Goal: Task Accomplishment & Management: Manage account settings

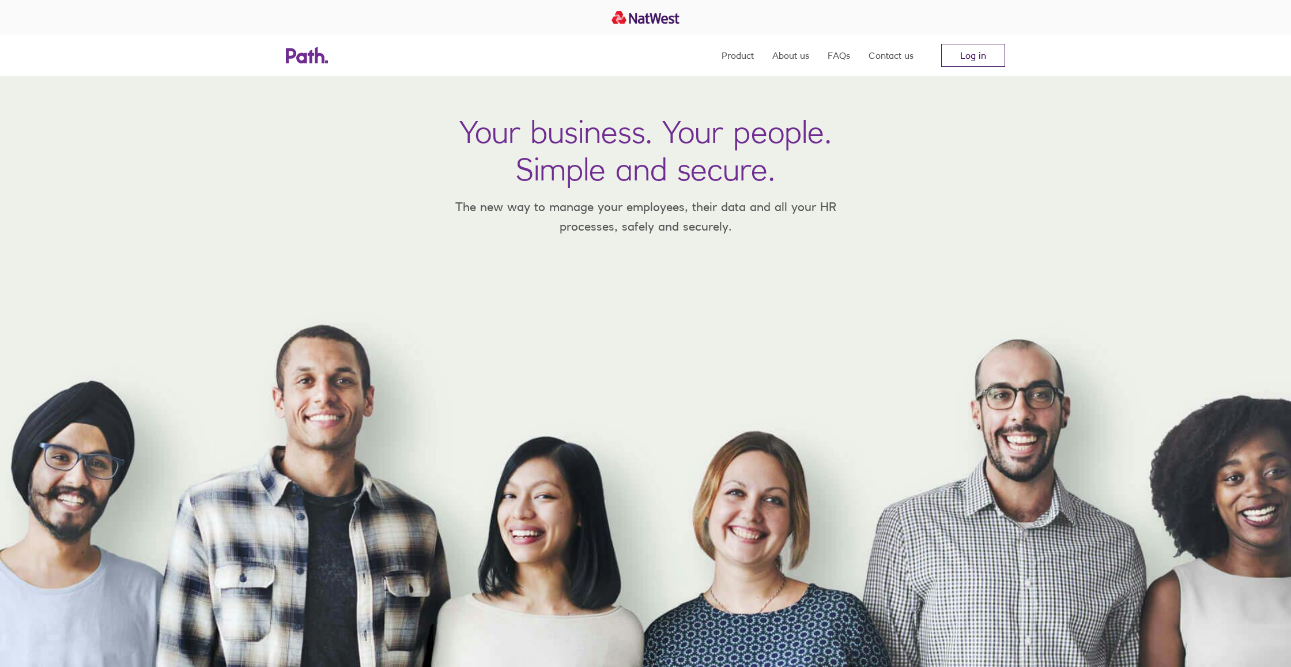
click at [960, 51] on link "Log in" at bounding box center [973, 55] width 64 height 23
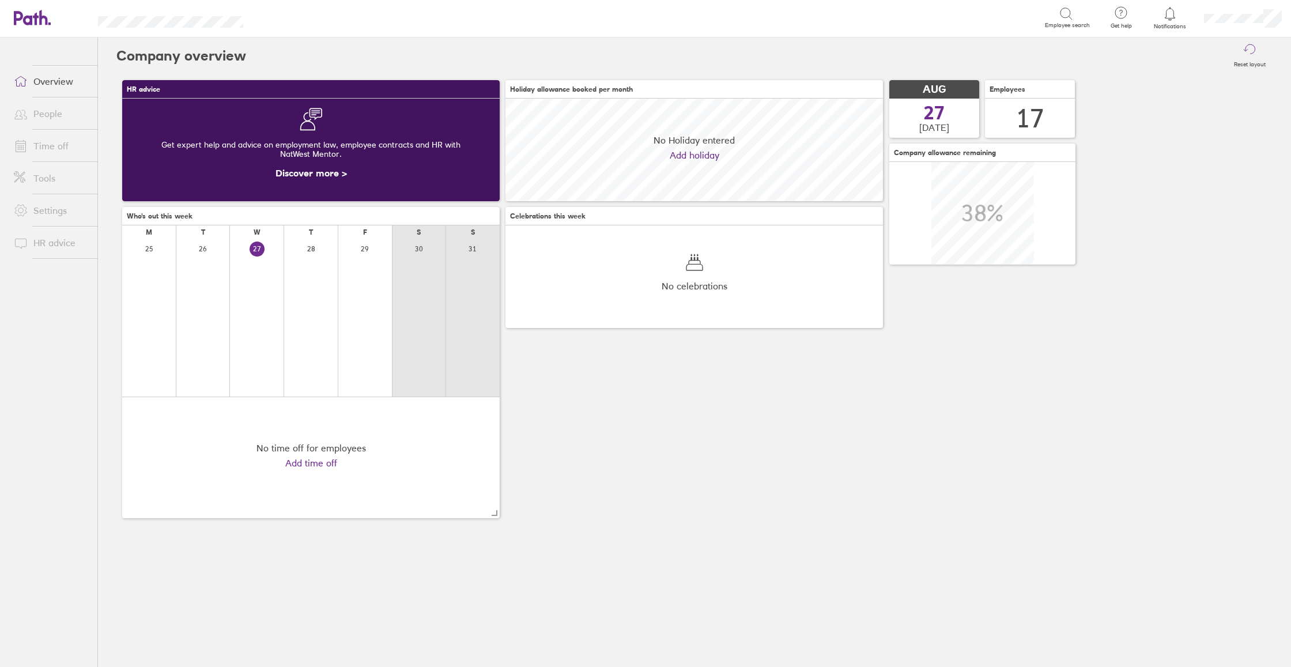
scroll to position [103, 377]
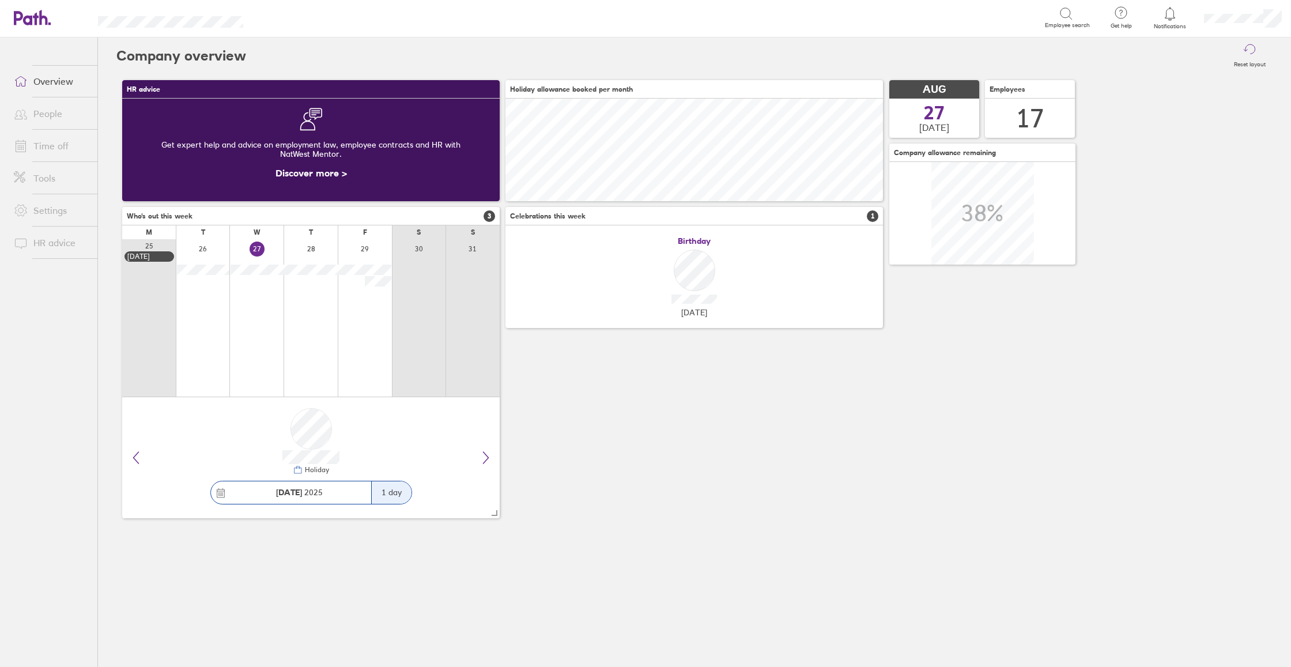
click at [41, 151] on link "Time off" at bounding box center [51, 145] width 93 height 23
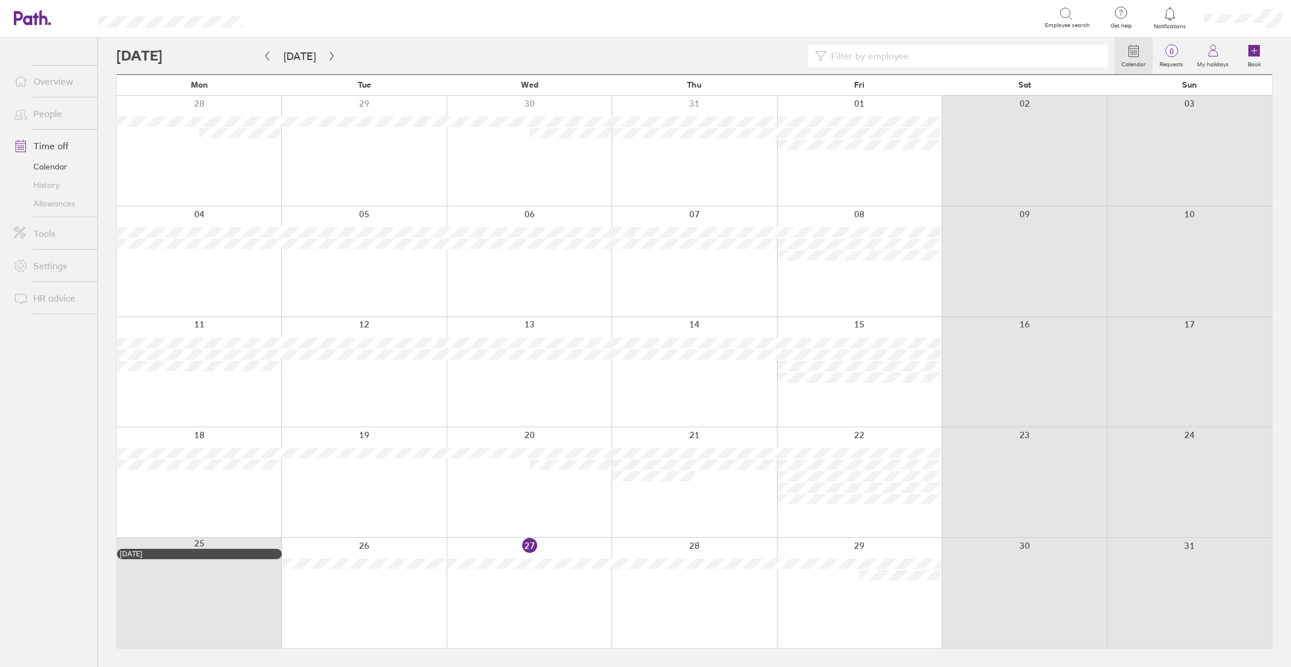
click at [833, 599] on div at bounding box center [859, 593] width 165 height 110
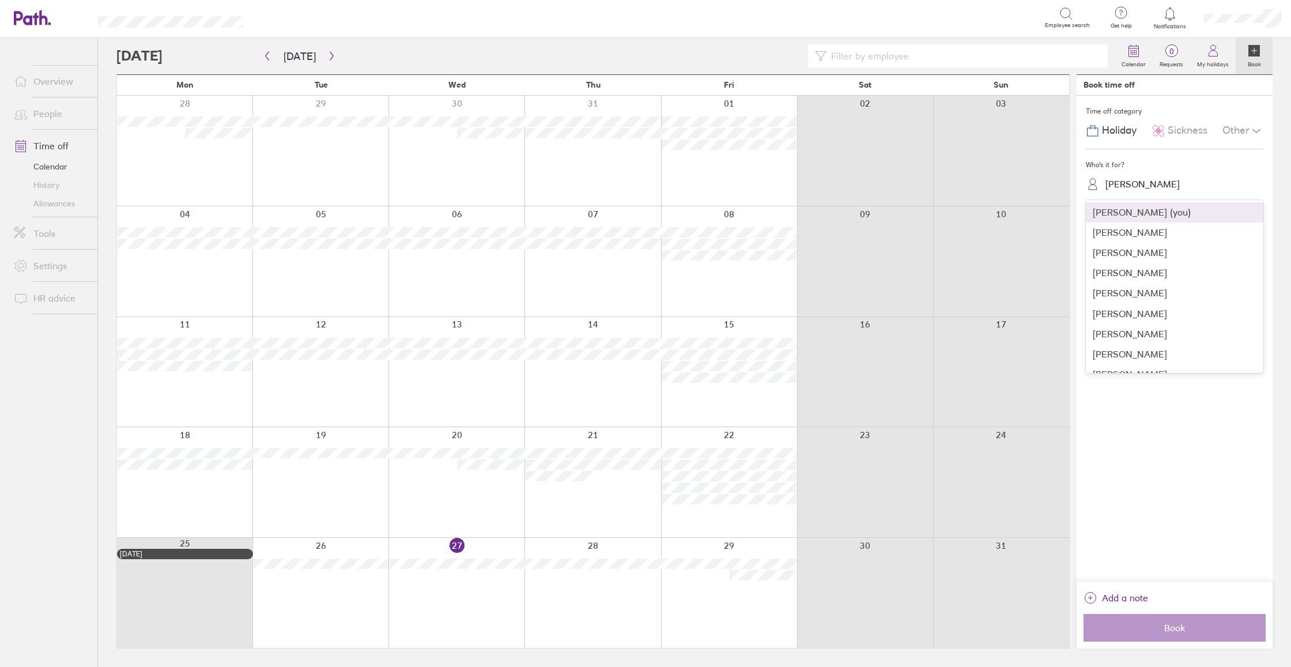
click at [1159, 180] on div "[PERSON_NAME]" at bounding box center [1181, 184] width 164 height 18
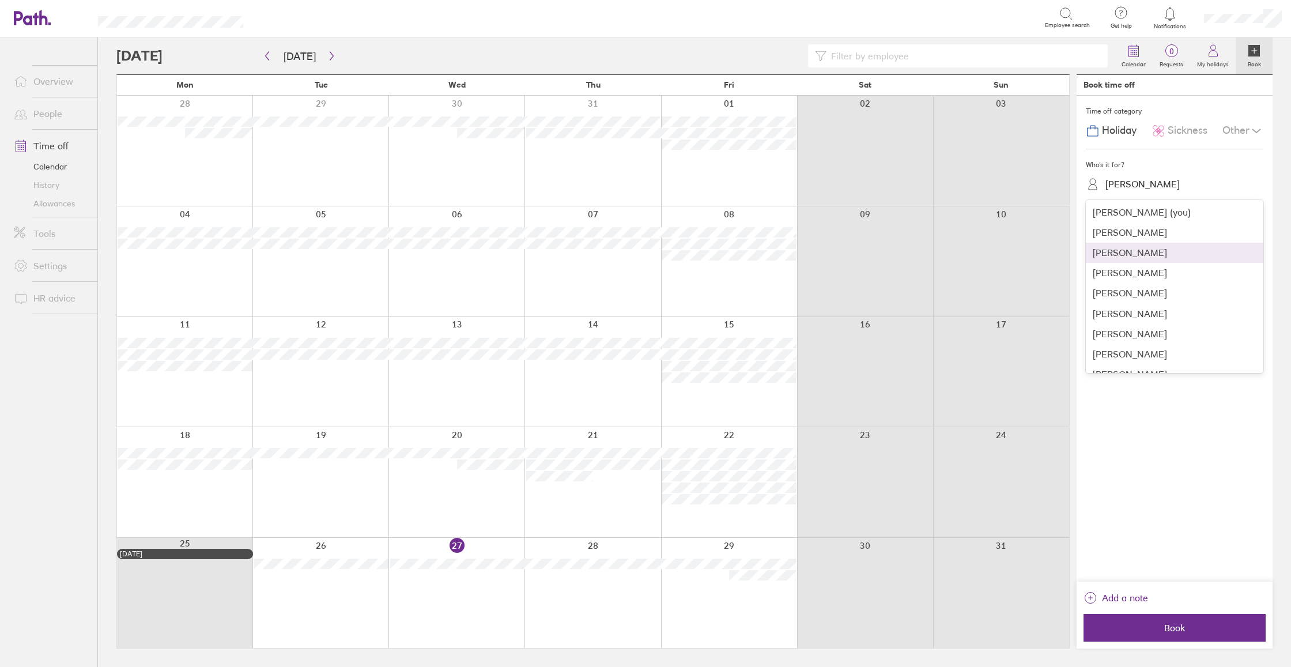
click at [1136, 249] on div "[PERSON_NAME]" at bounding box center [1174, 253] width 177 height 20
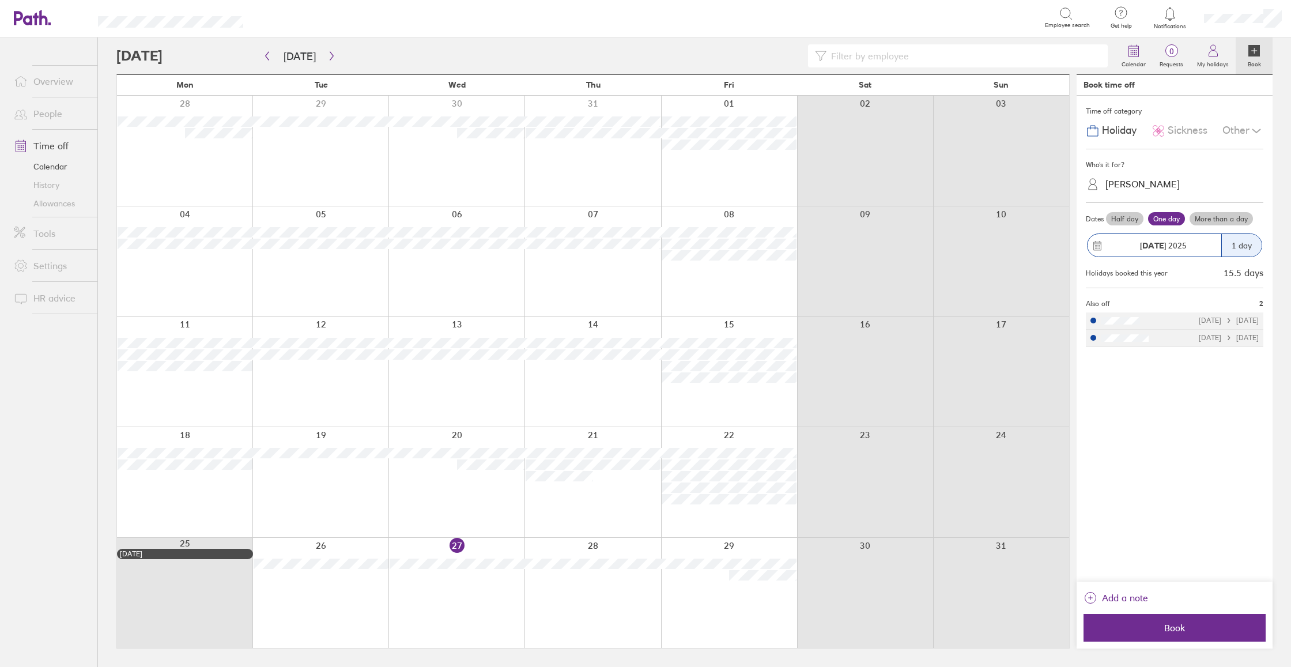
click at [1131, 218] on label "Half day" at bounding box center [1124, 219] width 37 height 14
click at [0, 0] on input "Half day" at bounding box center [0, 0] width 0 height 0
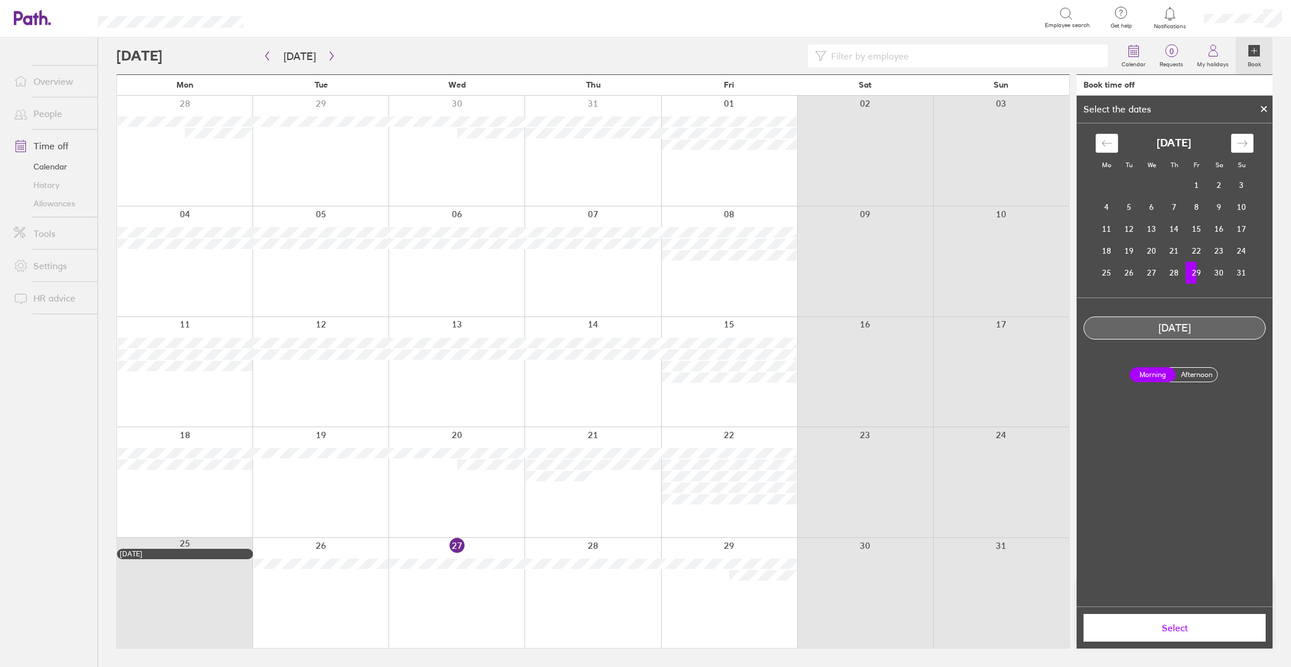
click at [1214, 627] on span "Select" at bounding box center [1174, 627] width 166 height 10
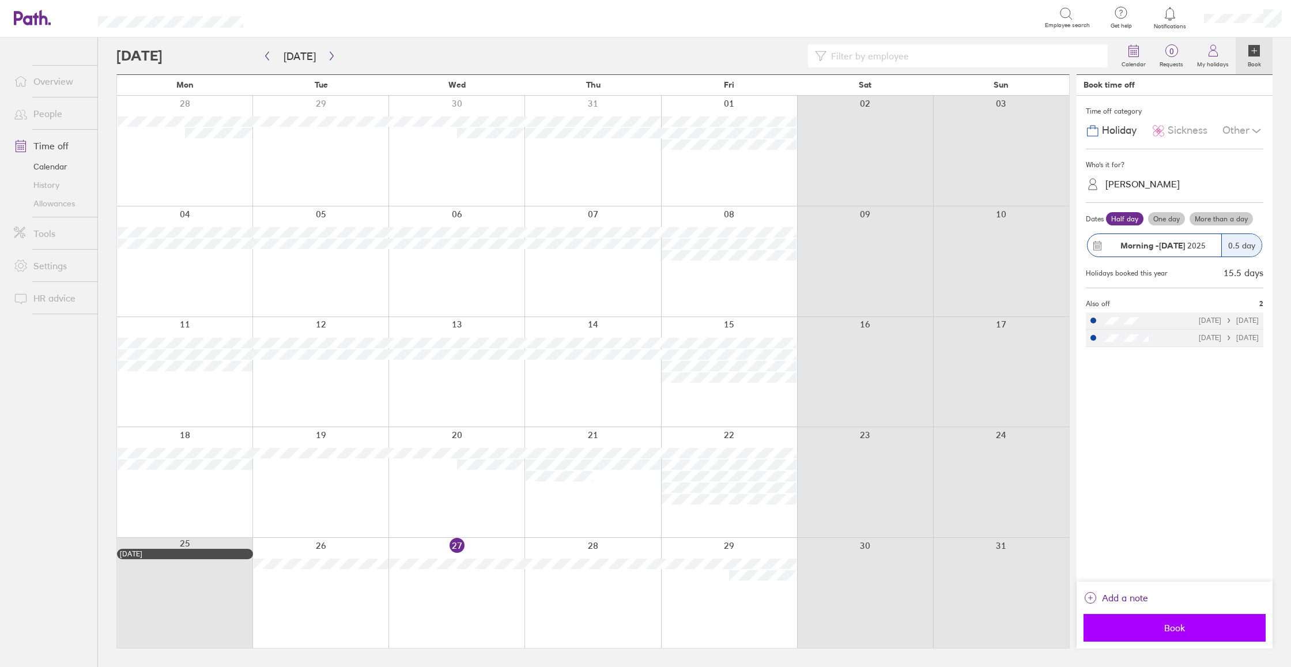
click at [1214, 627] on span "Book" at bounding box center [1174, 627] width 166 height 10
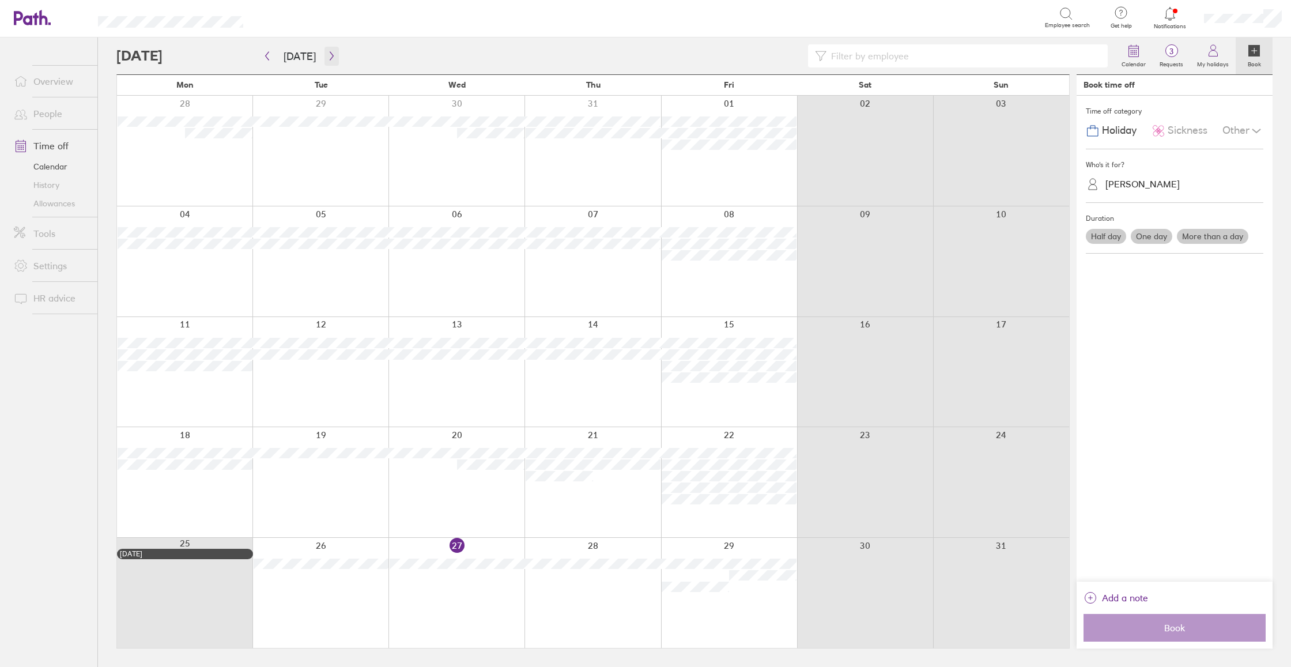
click at [327, 54] on icon "button" at bounding box center [331, 55] width 9 height 9
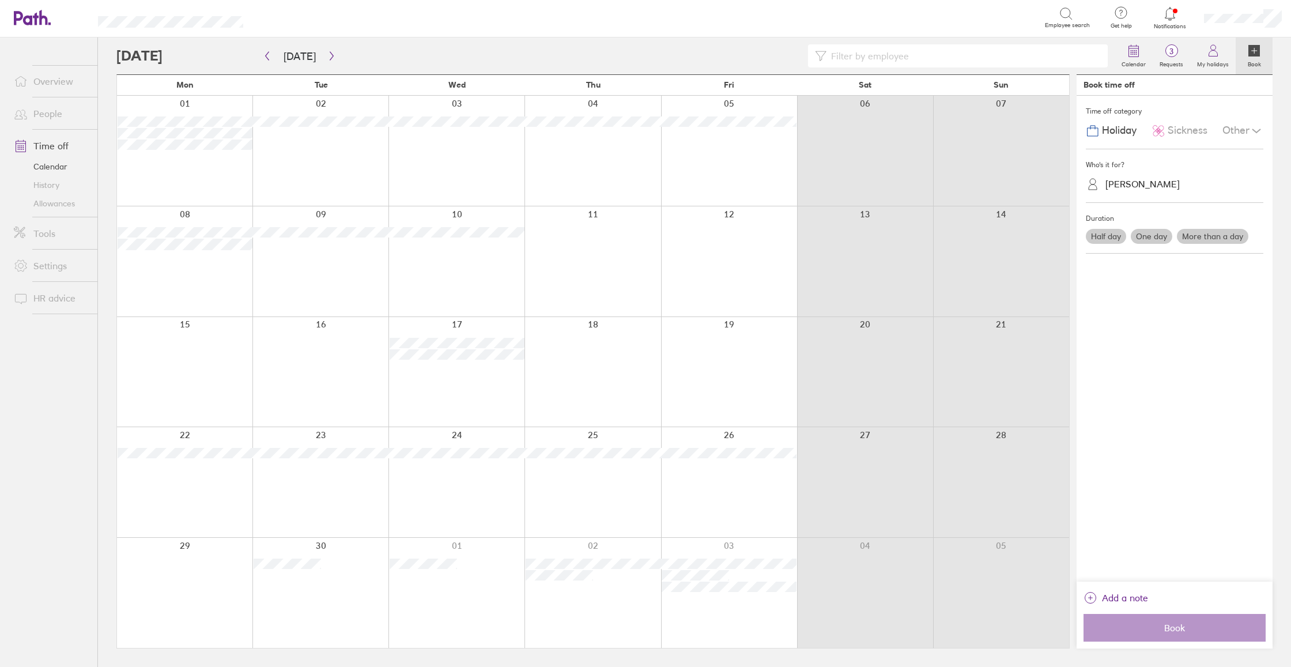
scroll to position [0, 1]
click at [38, 185] on link "History" at bounding box center [51, 185] width 93 height 18
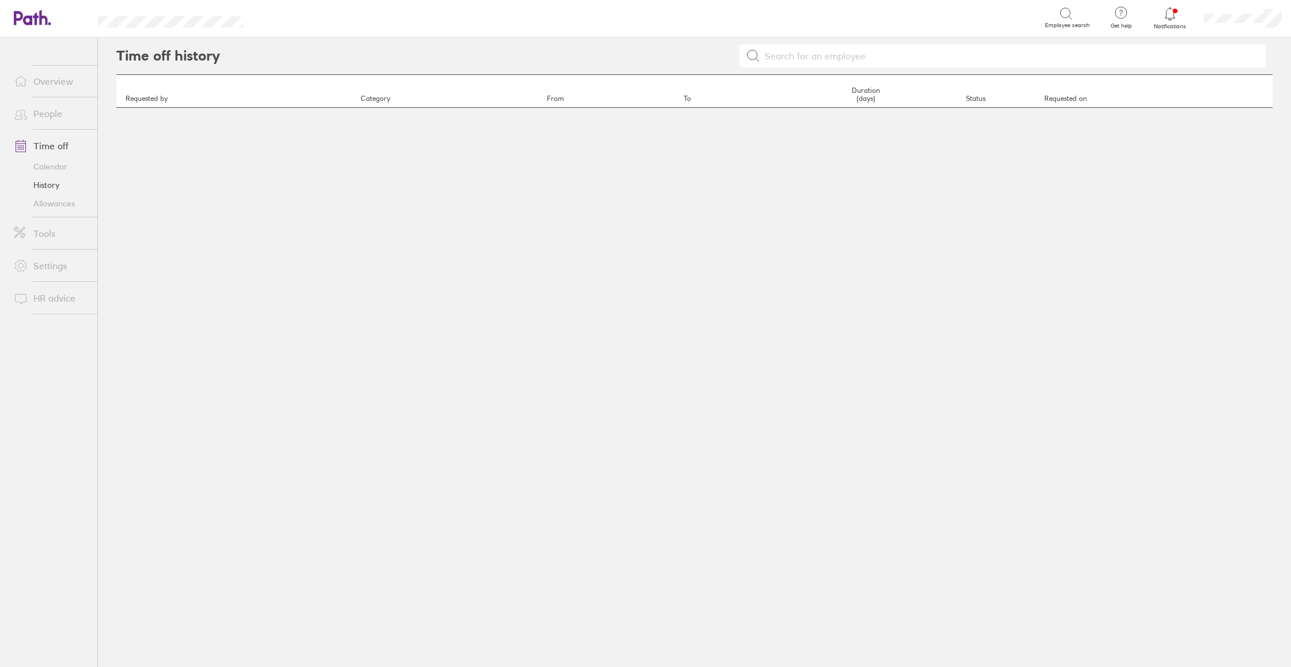
click at [65, 200] on link "Allowances" at bounding box center [51, 203] width 93 height 18
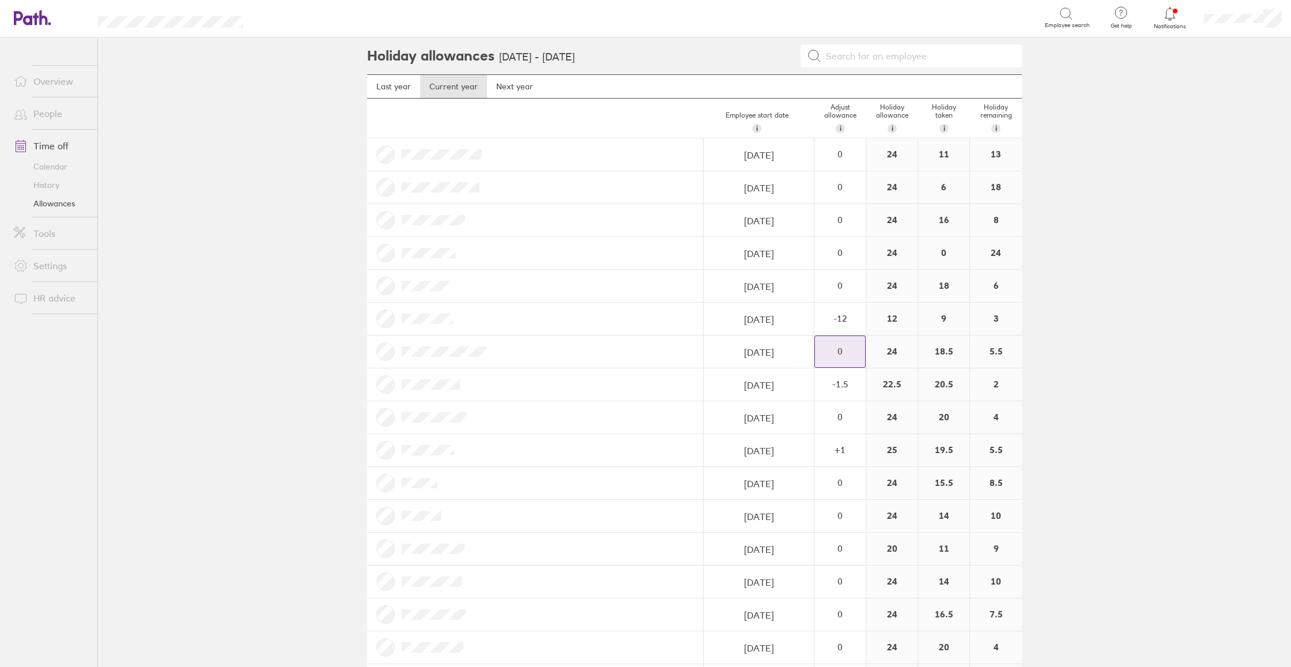
click at [850, 159] on div "0" at bounding box center [840, 154] width 50 height 10
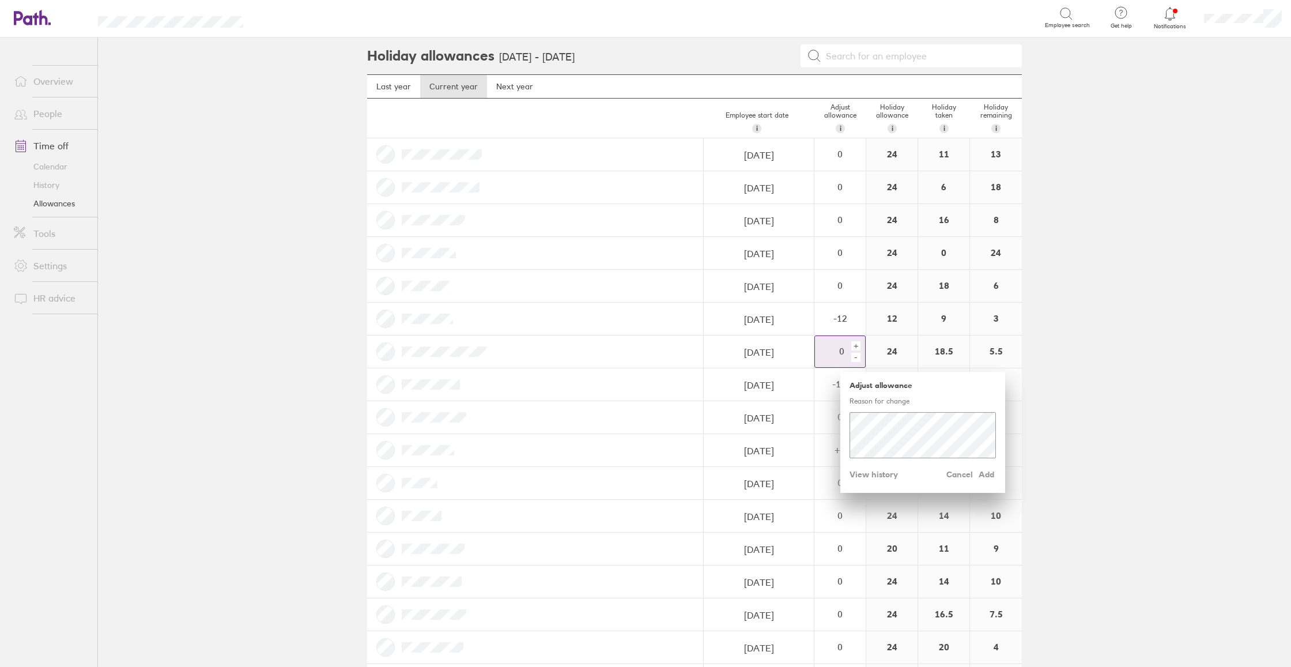
click at [856, 357] on div "-" at bounding box center [855, 357] width 9 height 9
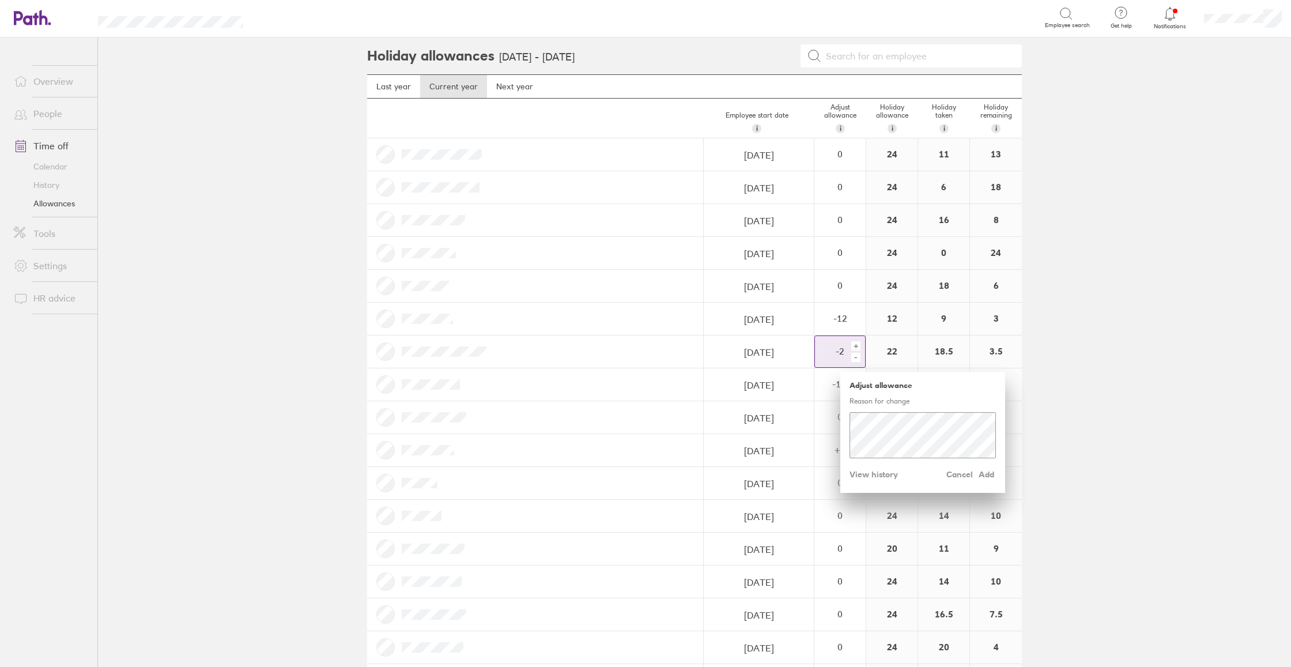
click at [856, 357] on div "-" at bounding box center [855, 357] width 9 height 9
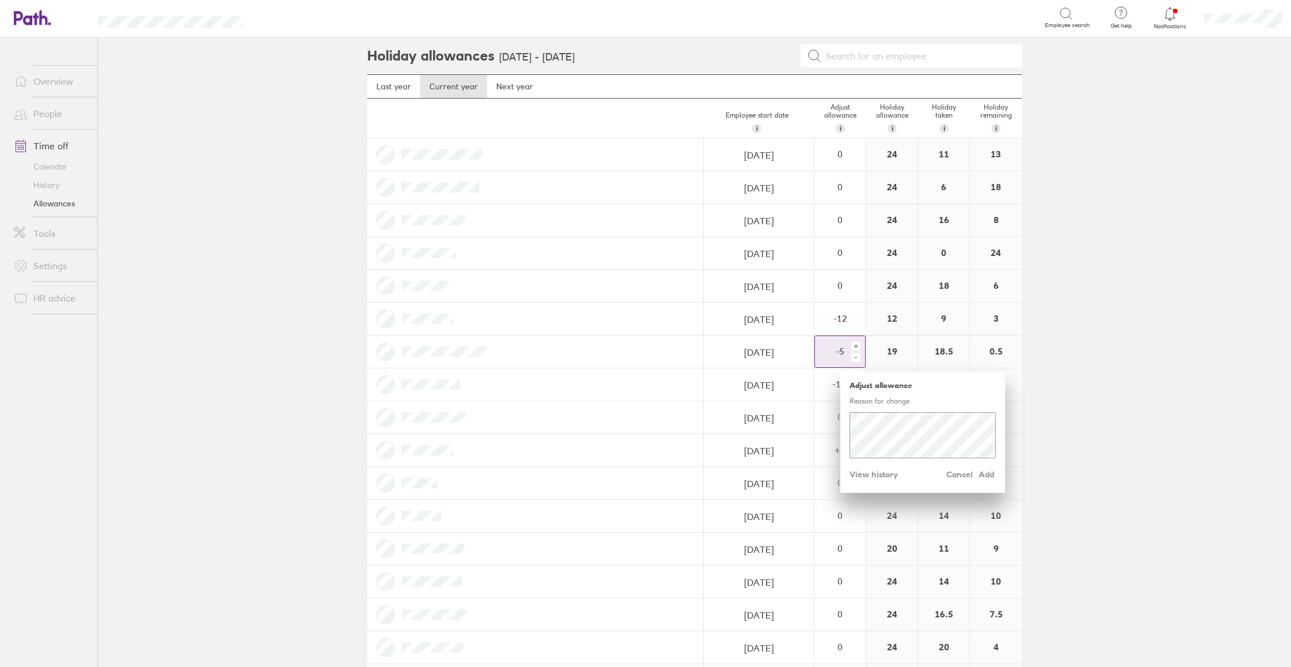
click at [856, 357] on div "-" at bounding box center [855, 357] width 9 height 9
click at [988, 475] on span "Add" at bounding box center [986, 474] width 18 height 18
click at [988, 473] on span "Add" at bounding box center [986, 474] width 18 height 18
click at [989, 472] on span "Add" at bounding box center [986, 473] width 18 height 18
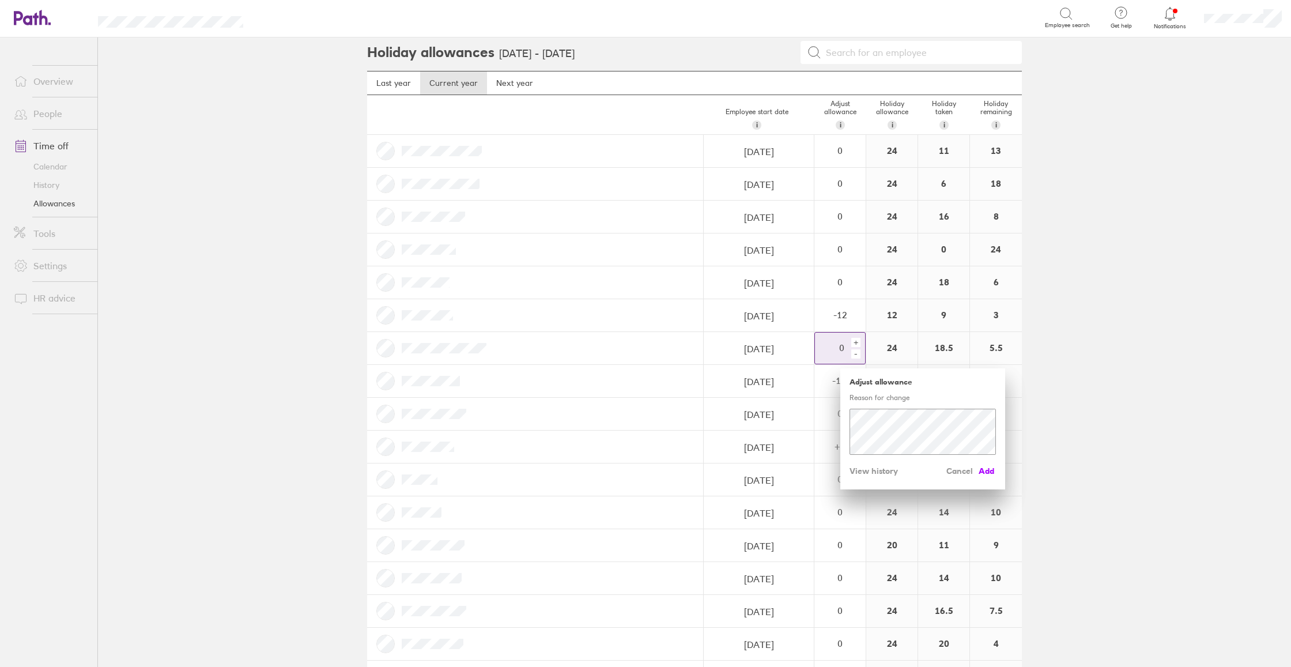
scroll to position [0, 0]
click at [993, 467] on span "Add" at bounding box center [986, 471] width 18 height 18
click at [989, 467] on span "Add" at bounding box center [986, 471] width 18 height 18
click at [990, 467] on span "Add" at bounding box center [986, 471] width 18 height 18
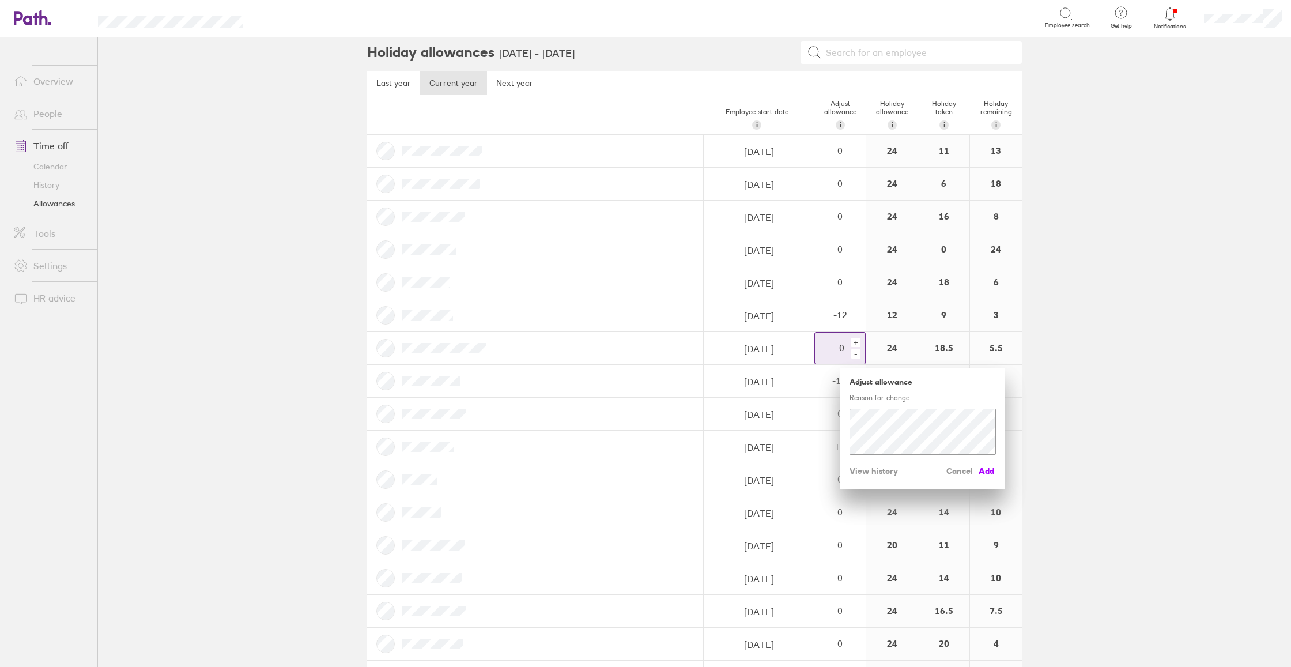
click at [988, 470] on span "Add" at bounding box center [986, 471] width 18 height 18
click at [857, 353] on div "-" at bounding box center [855, 353] width 9 height 9
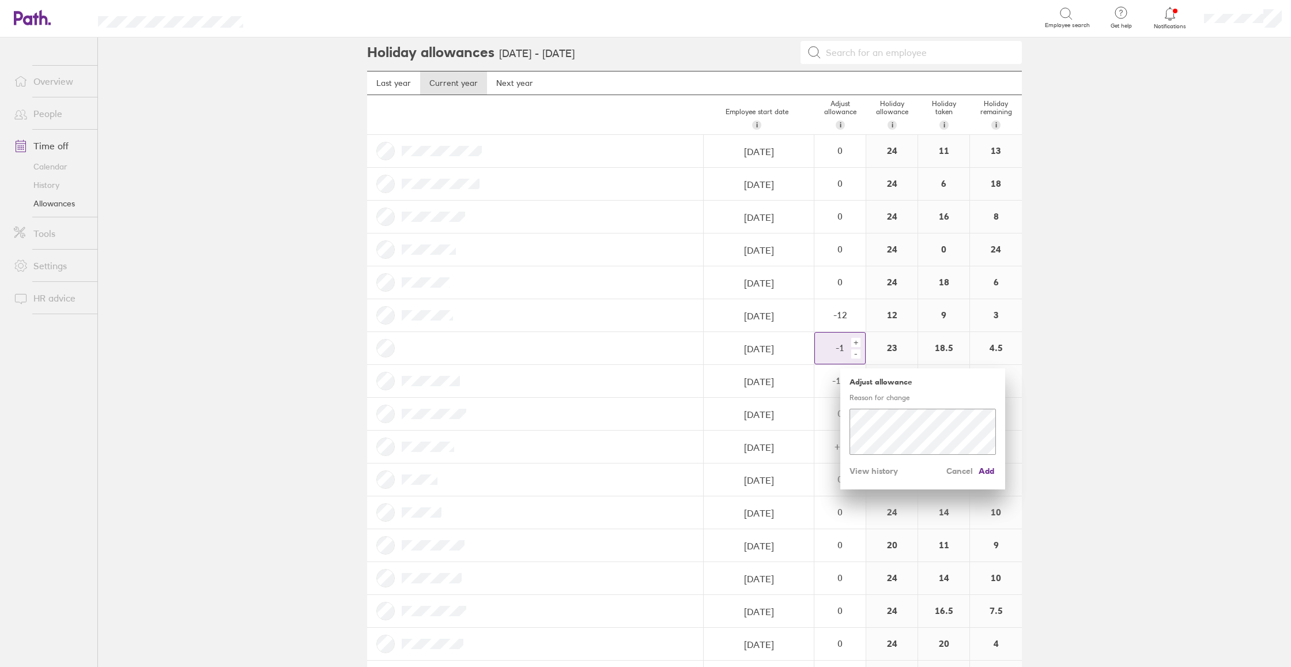
click at [858, 353] on div "-" at bounding box center [855, 353] width 9 height 9
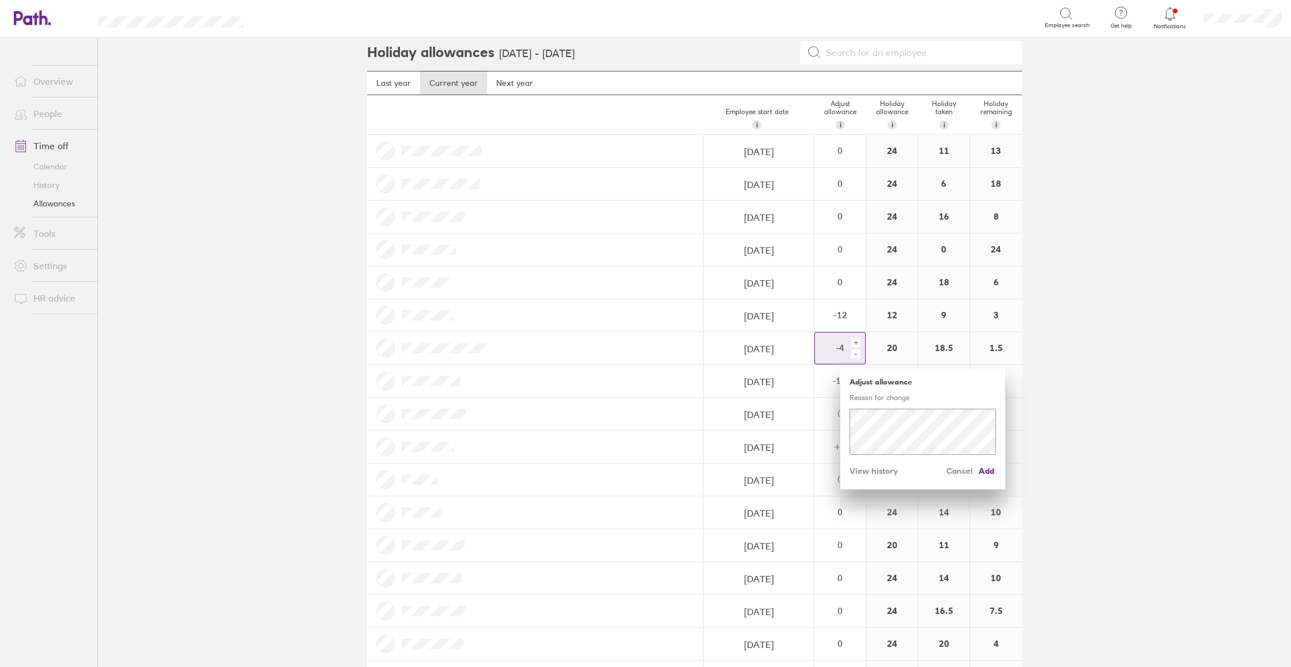
click at [858, 353] on div "-" at bounding box center [855, 353] width 9 height 9
click at [992, 471] on span "Add" at bounding box center [986, 471] width 18 height 18
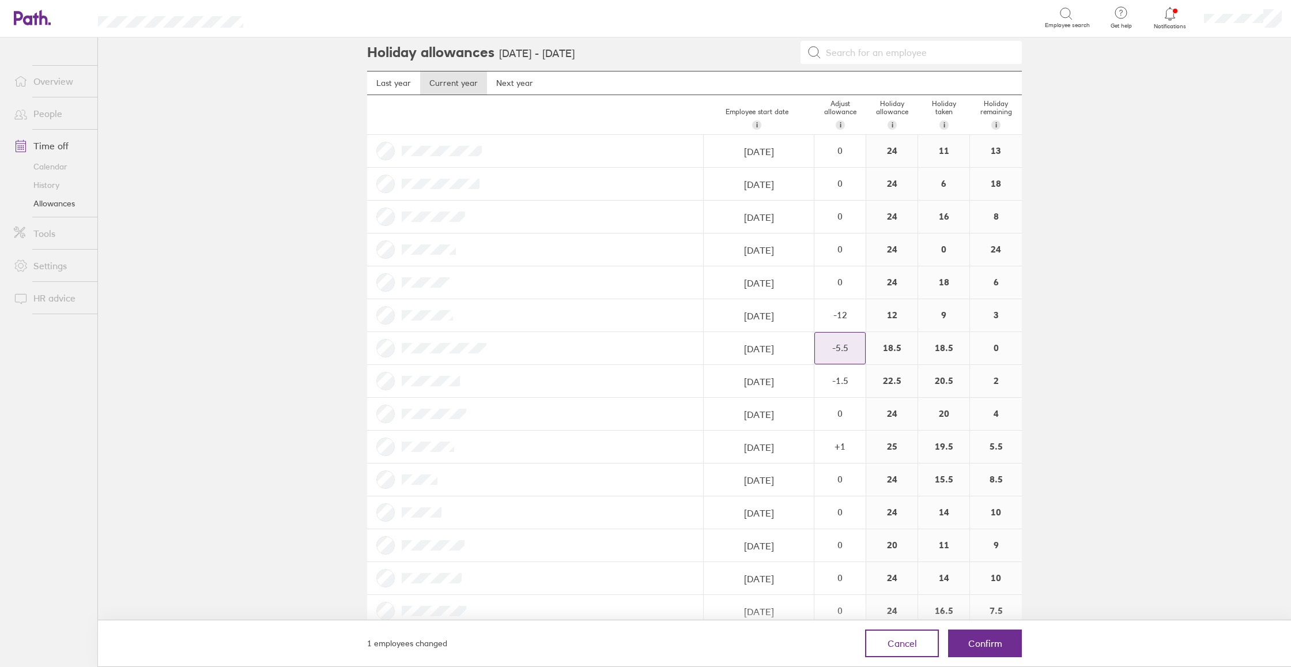
click at [852, 156] on div "-5.5" at bounding box center [840, 150] width 50 height 10
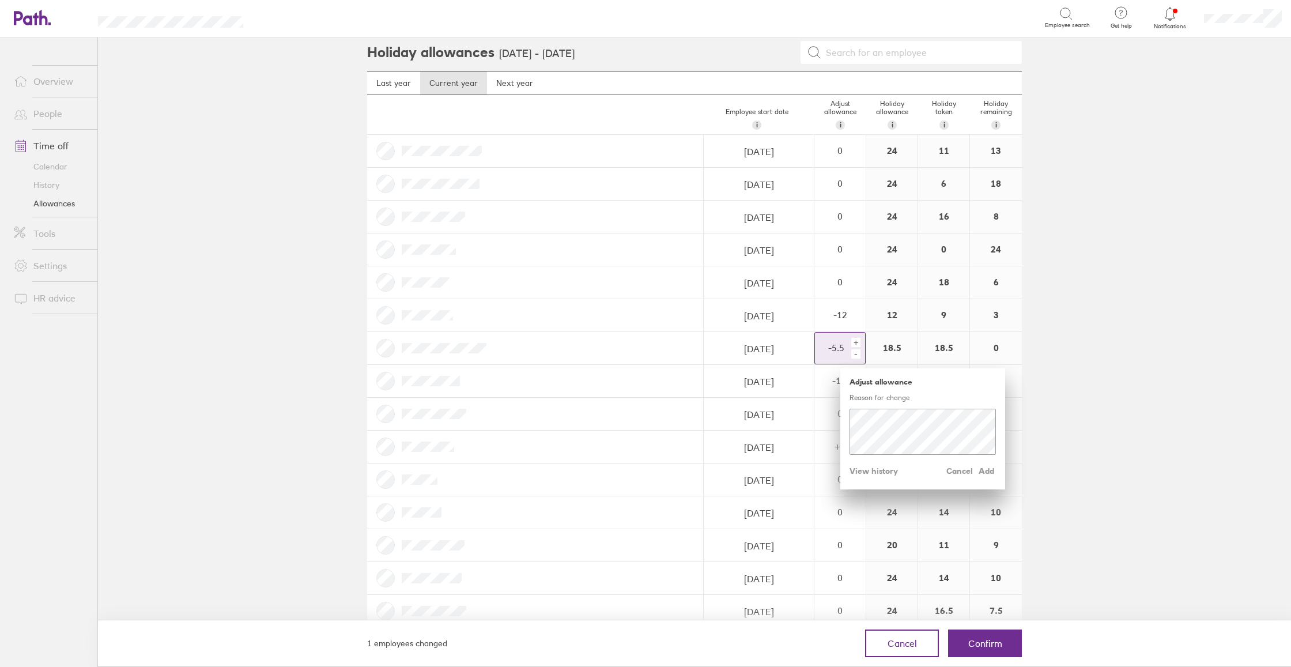
click at [859, 341] on div "+" at bounding box center [855, 342] width 9 height 9
click at [856, 356] on div "-" at bounding box center [855, 353] width 9 height 9
click at [857, 342] on div "+" at bounding box center [855, 342] width 9 height 9
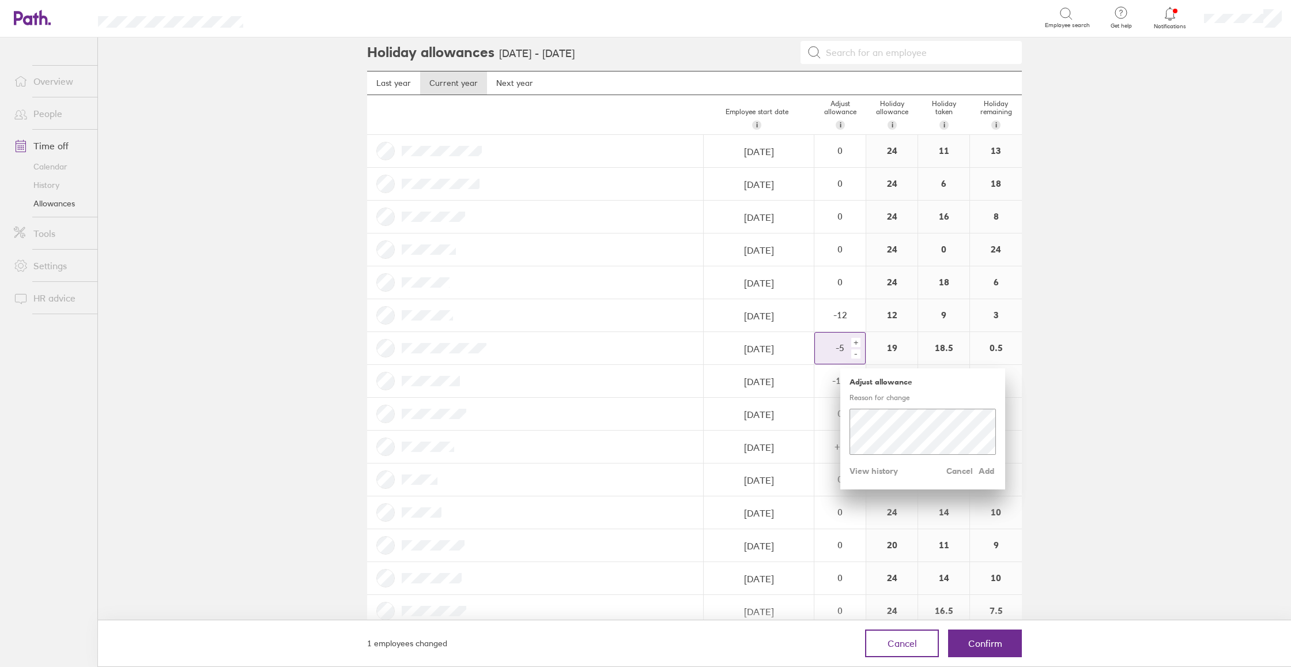
click at [857, 342] on div "+" at bounding box center [855, 342] width 9 height 9
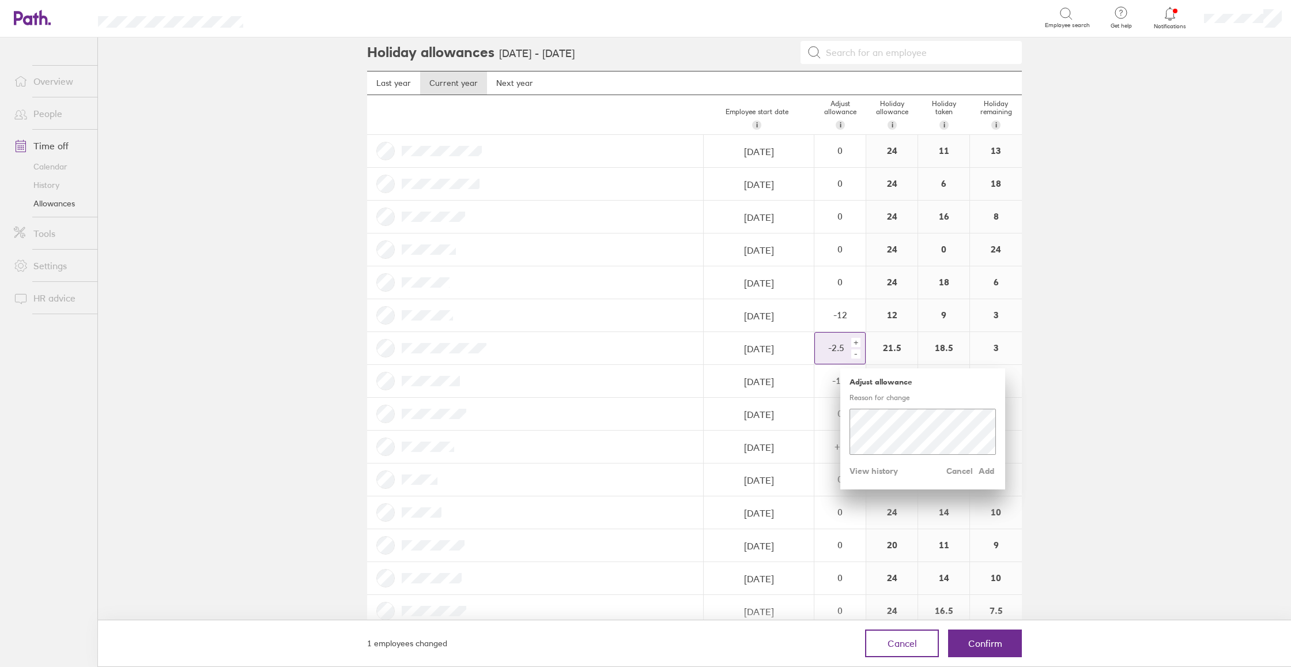
click at [857, 342] on div "+" at bounding box center [855, 342] width 9 height 9
click at [857, 342] on div "+" at bounding box center [855, 340] width 9 height 9
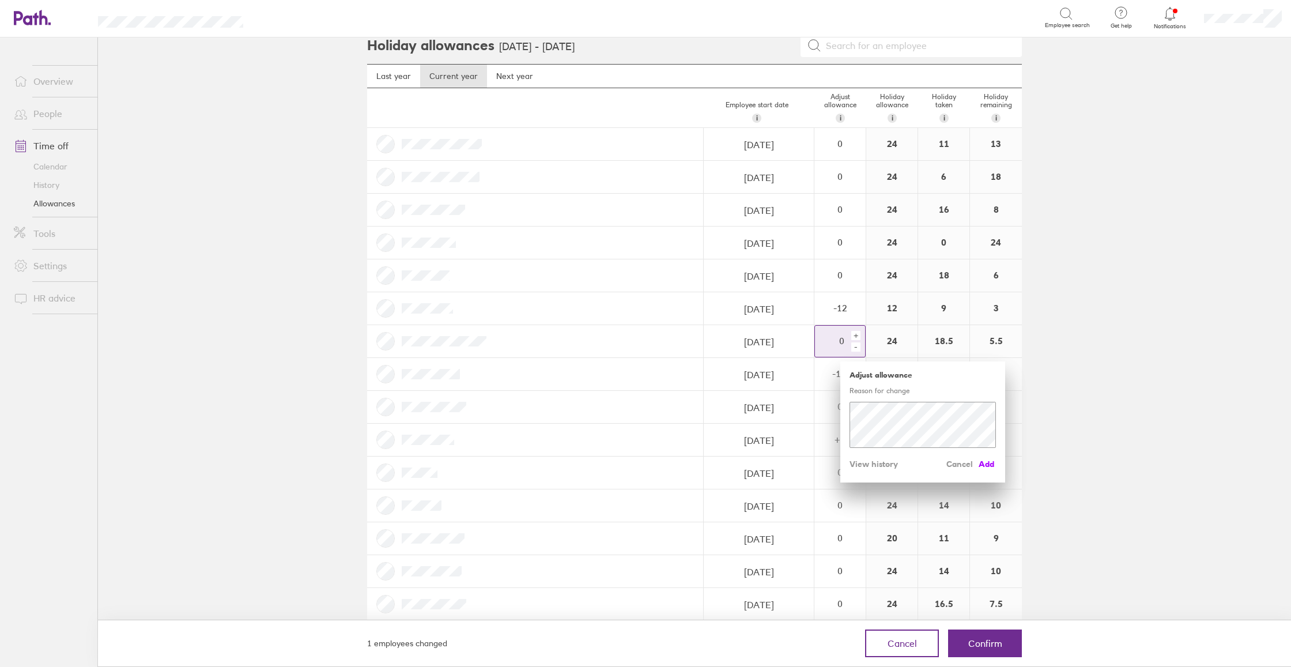
click at [987, 460] on span "Add" at bounding box center [986, 464] width 18 height 18
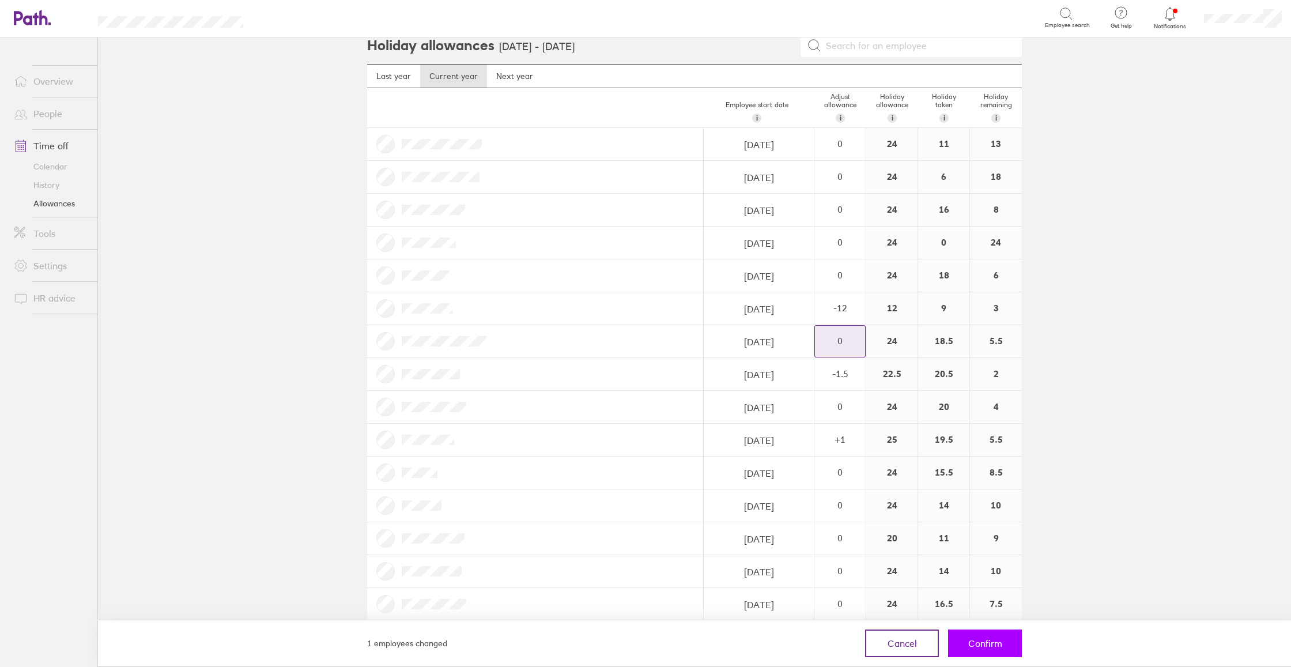
click at [979, 645] on span "Confirm" at bounding box center [985, 643] width 34 height 10
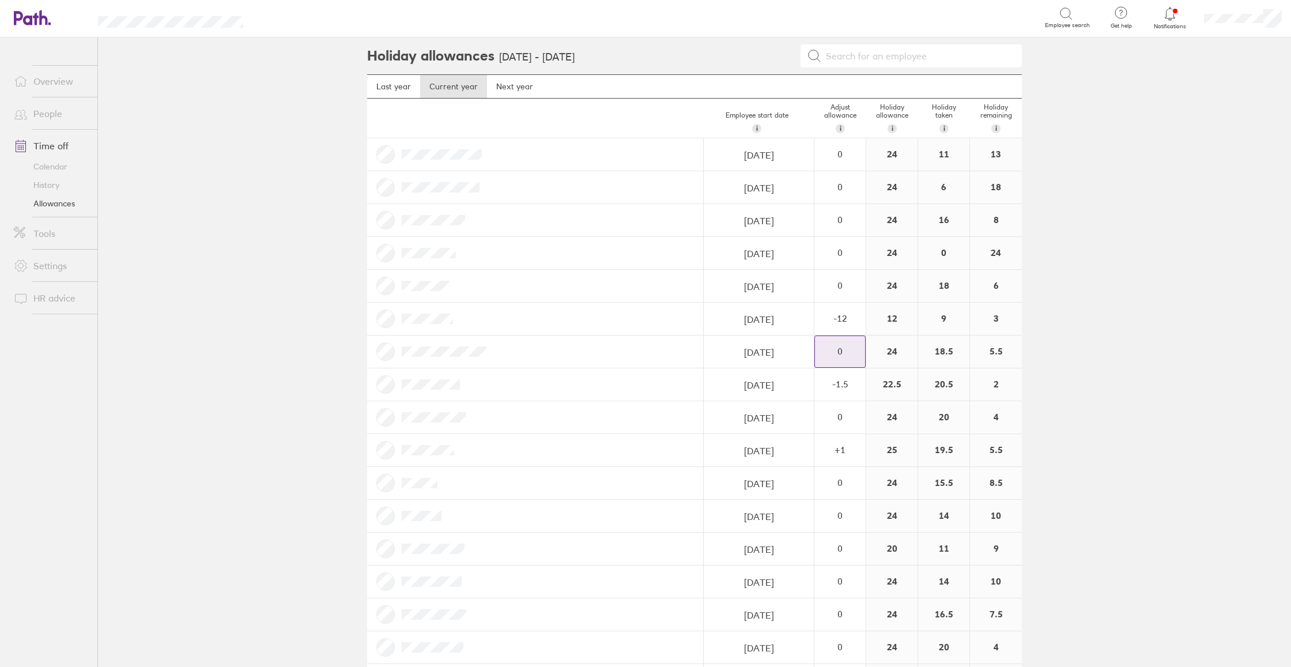
click at [59, 165] on link "Calendar" at bounding box center [51, 166] width 93 height 18
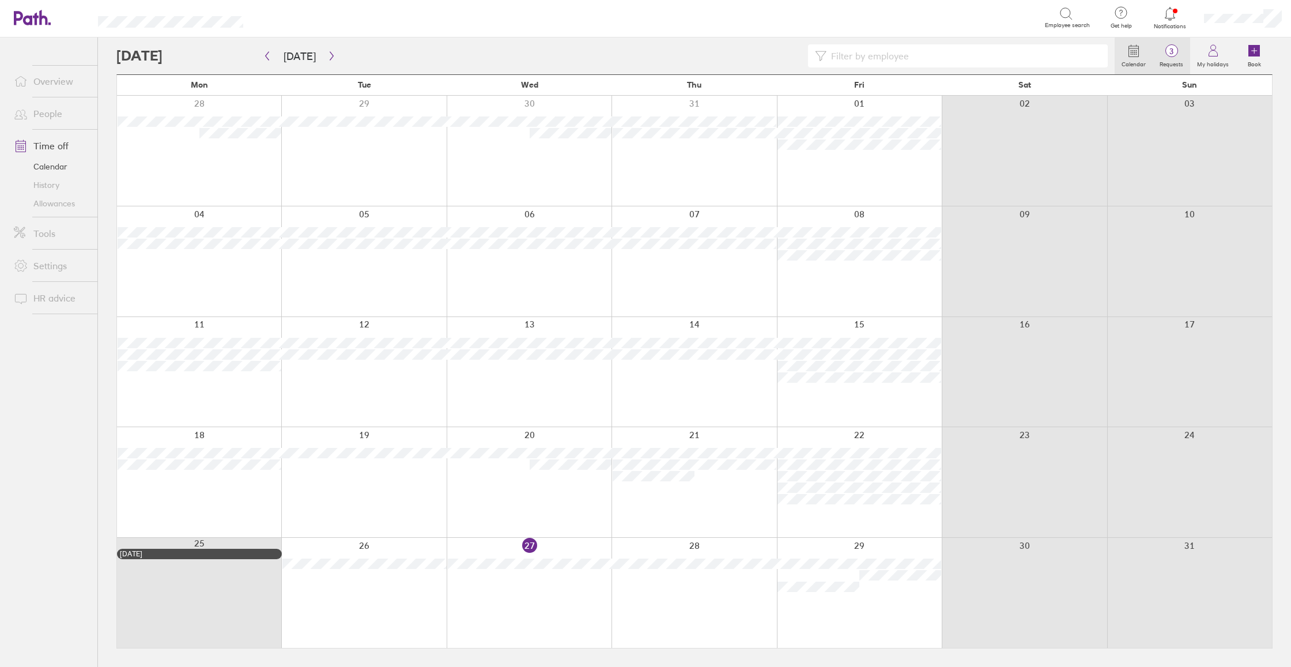
scroll to position [0, 1]
click at [1176, 60] on label "Requests" at bounding box center [1170, 63] width 37 height 10
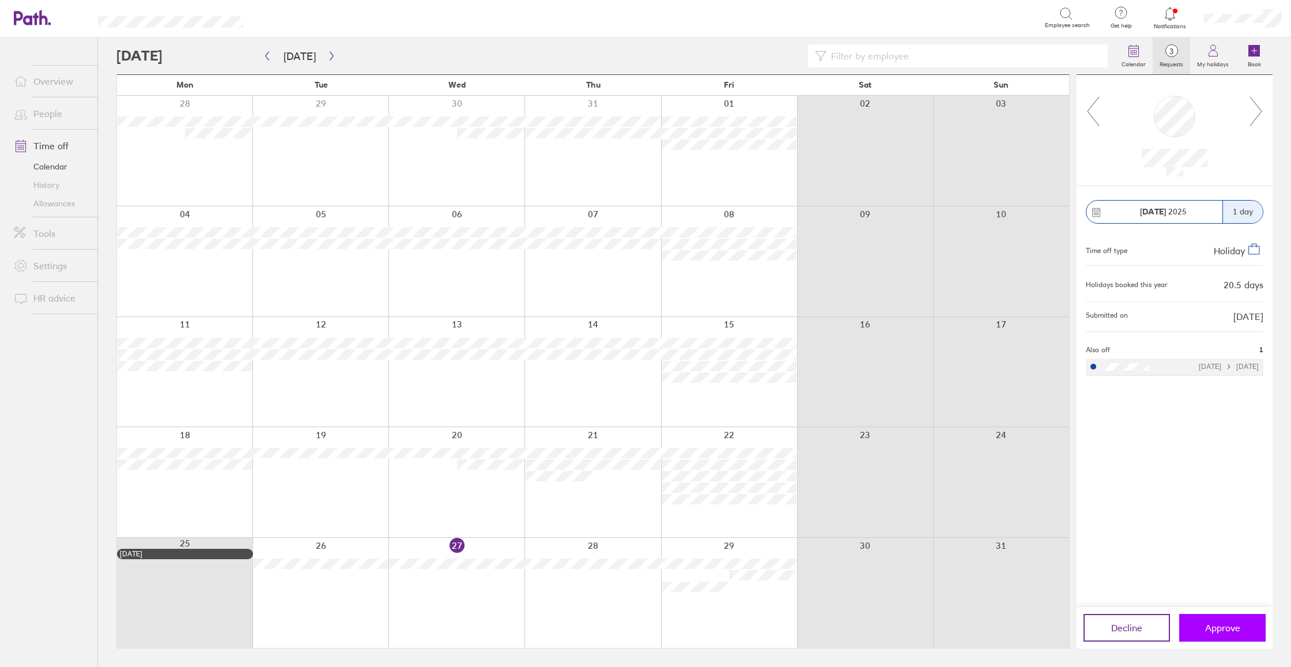
click at [1237, 626] on span "Approve" at bounding box center [1222, 627] width 35 height 10
